Goal: Information Seeking & Learning: Compare options

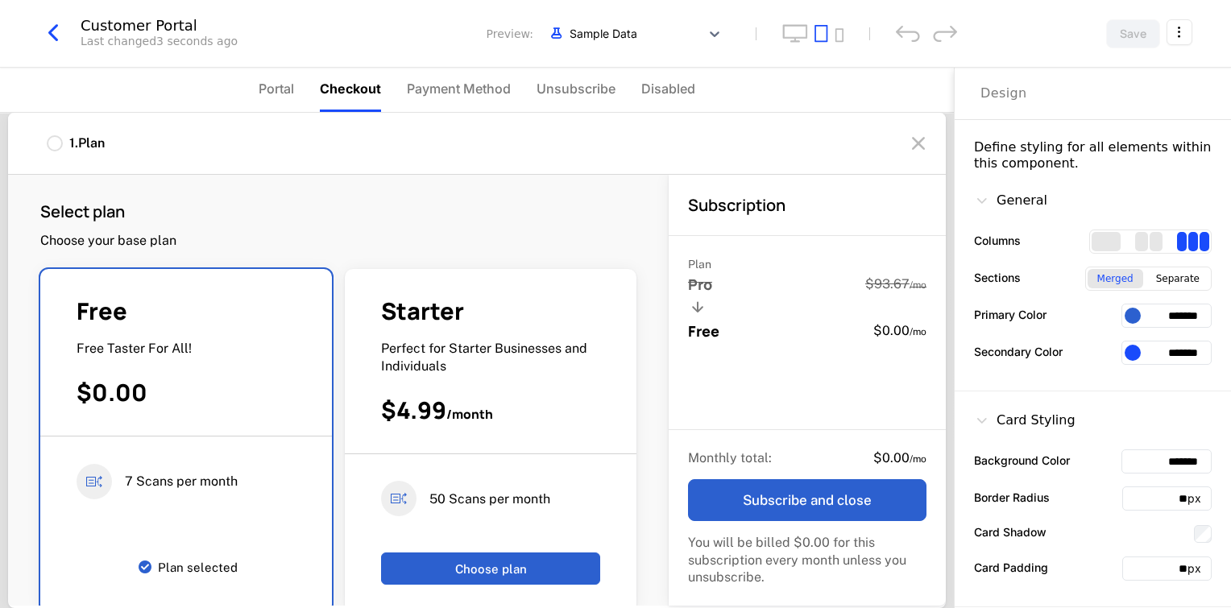
click at [61, 33] on icon "button" at bounding box center [53, 33] width 29 height 29
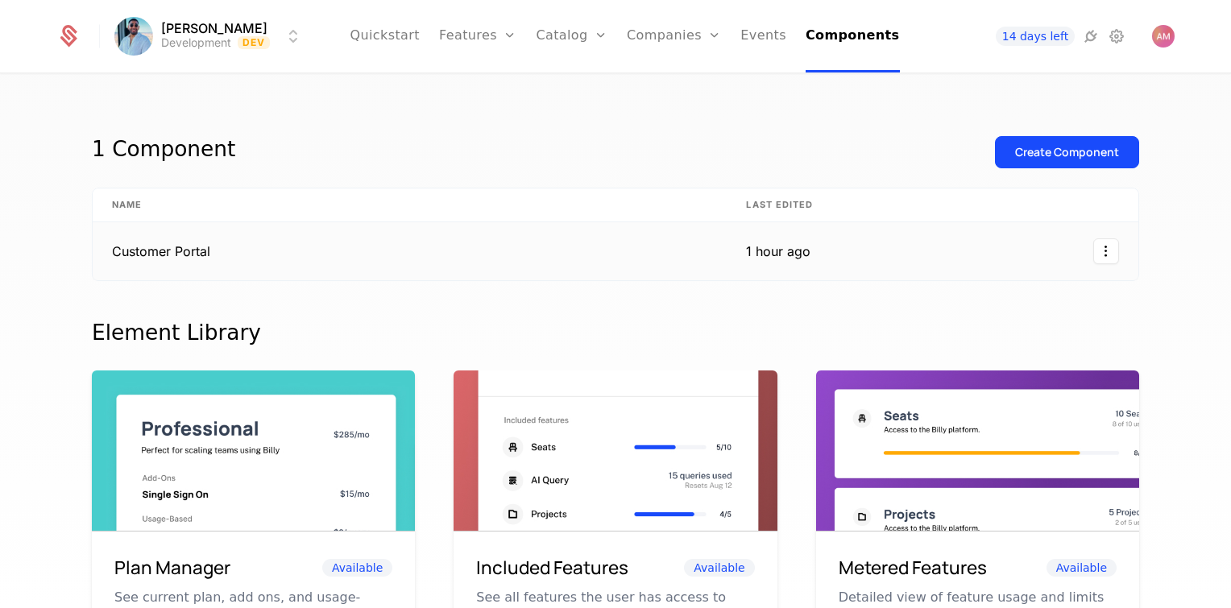
click at [831, 256] on td "1 hour ago" at bounding box center [783, 251] width 113 height 58
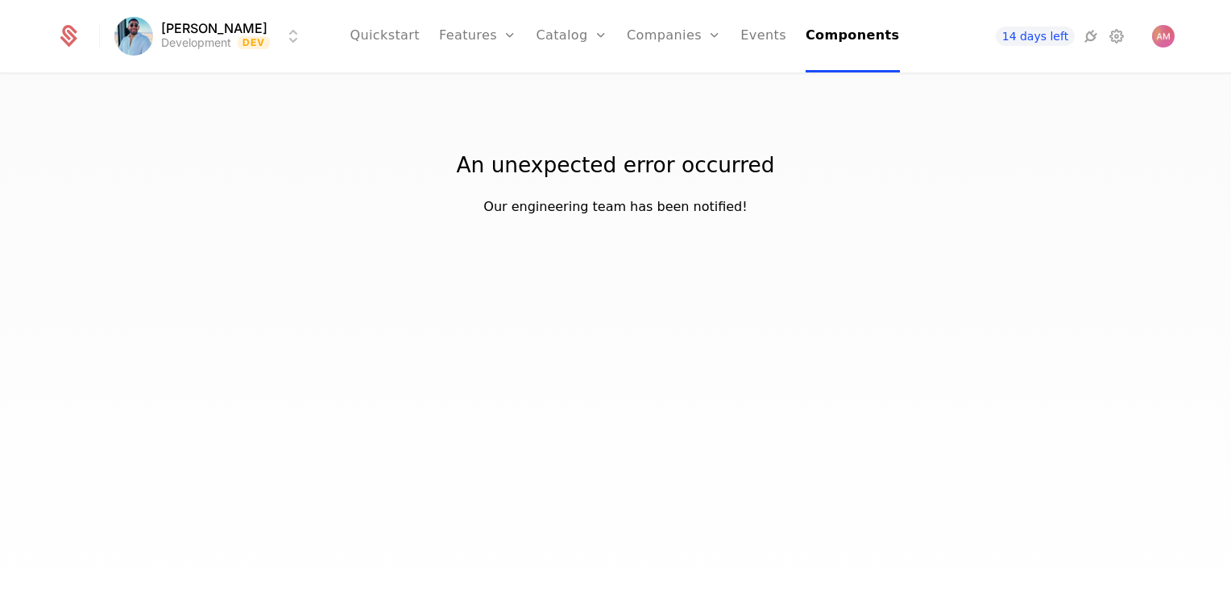
click at [648, 41] on link "Companies" at bounding box center [674, 36] width 94 height 73
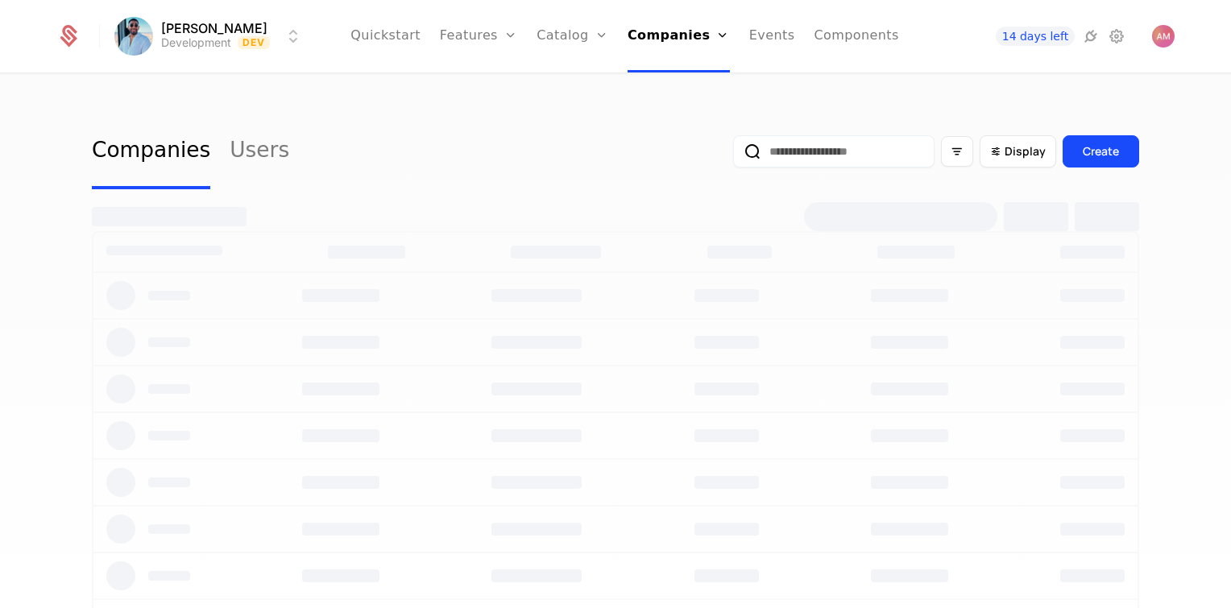
click at [591, 40] on link "Catalog" at bounding box center [573, 36] width 72 height 73
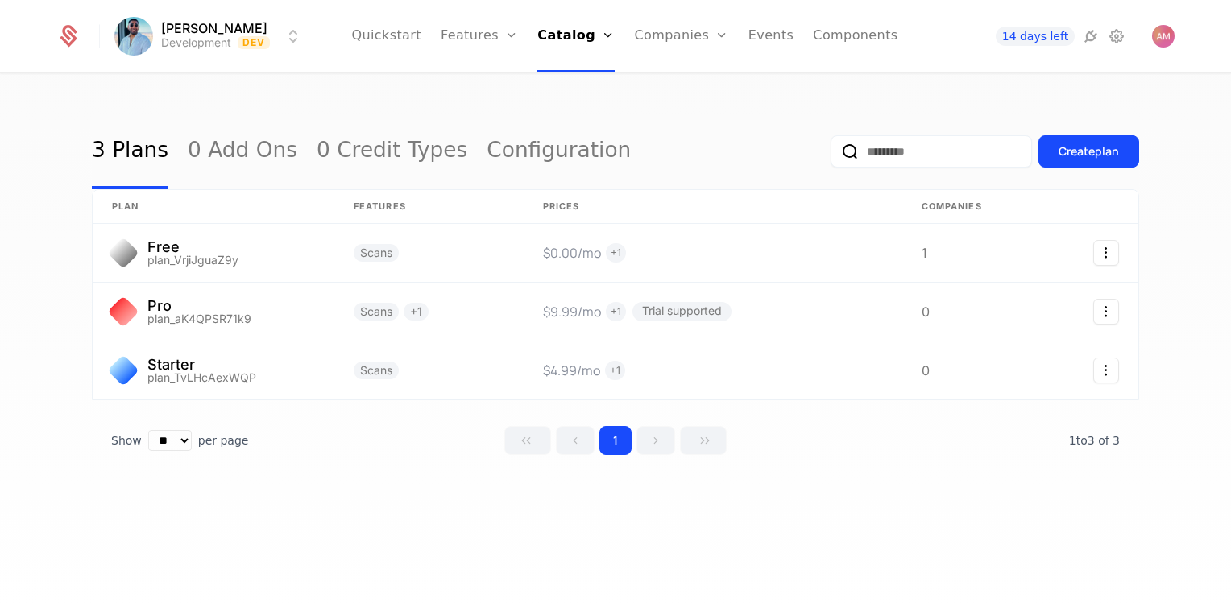
click at [494, 532] on div "3 Plans 0 Add Ons 0 Credit Types Configuration Create plan plan Features Prices…" at bounding box center [615, 346] width 1231 height 543
click at [222, 267] on link at bounding box center [214, 253] width 242 height 58
click at [280, 309] on link at bounding box center [214, 312] width 242 height 58
click at [276, 345] on link at bounding box center [214, 371] width 242 height 58
